Goal: Task Accomplishment & Management: Manage account settings

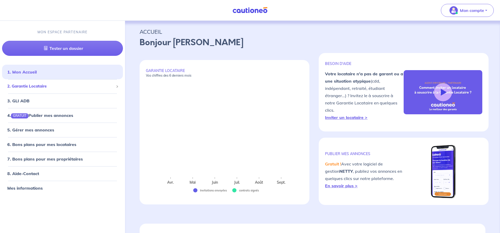
click at [39, 85] on span "2. Garantie Locataire" at bounding box center [60, 87] width 106 height 6
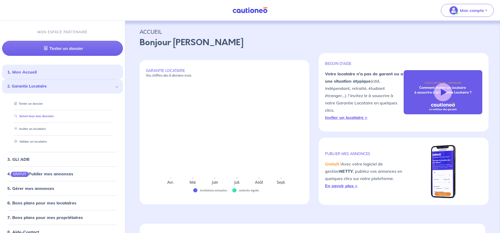
click at [45, 116] on link "Suivre tous mes dossiers" at bounding box center [33, 117] width 42 height 4
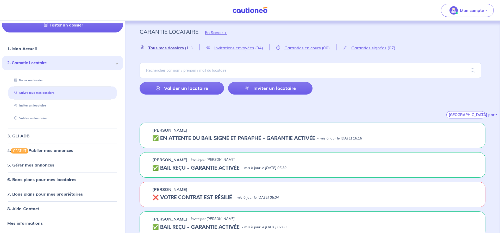
click at [176, 49] on span "Tous mes dossiers" at bounding box center [166, 47] width 36 height 5
click at [356, 48] on span "Garanties signées" at bounding box center [368, 47] width 35 height 5
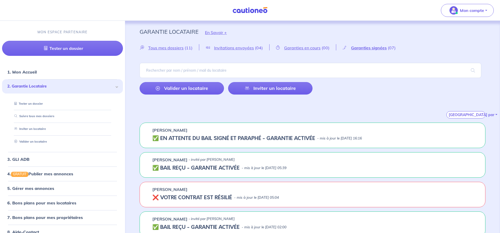
click at [347, 140] on p "- mis à jour le [DATE] 16:16" at bounding box center [339, 138] width 45 height 5
click at [190, 165] on h5 "✅ BAIL REÇU - GARANTIE ACTIVÉE" at bounding box center [195, 168] width 87 height 6
click at [190, 136] on h5 "✅️️️ EN ATTENTE DU BAIL SIGNÉ ET PARAPHÉ - GARANTIE ACTIVÉE" at bounding box center [233, 139] width 163 height 6
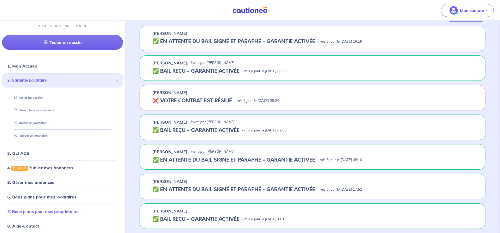
scroll to position [23, 0]
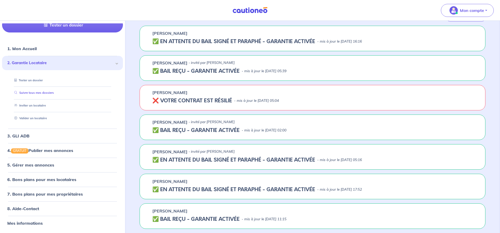
click at [37, 93] on link "Suivre tous mes dossiers" at bounding box center [33, 93] width 42 height 4
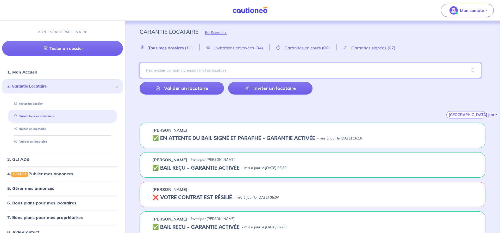
click at [160, 72] on input "search" at bounding box center [309, 70] width 341 height 15
type input "delamotte"
click at [473, 71] on span at bounding box center [472, 70] width 17 height 15
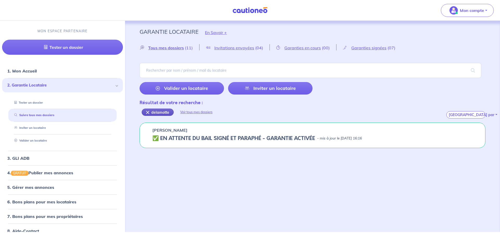
click at [164, 114] on div "delamotte" at bounding box center [158, 112] width 32 height 7
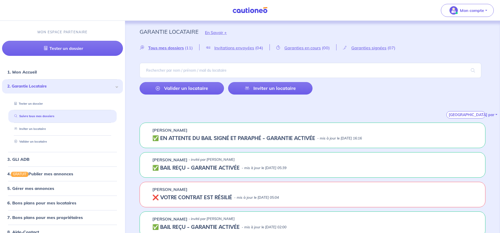
click at [182, 138] on h5 "✅️️️ EN ATTENTE DU BAIL SIGNÉ ET PARAPHÉ - GARANTIE ACTIVÉE" at bounding box center [233, 139] width 163 height 6
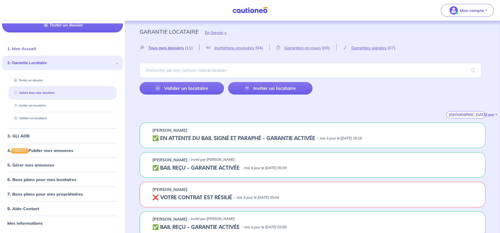
click at [33, 48] on link "1. Mon Accueil" at bounding box center [21, 48] width 29 height 5
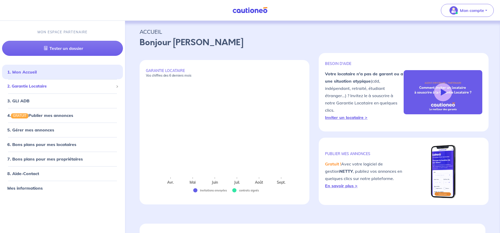
click at [38, 85] on span "2. Garantie Locataire" at bounding box center [60, 87] width 106 height 6
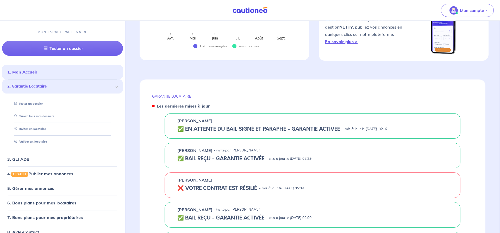
scroll to position [145, 0]
click at [181, 129] on h5 "✅️️️ EN ATTENTE DU BAIL SIGNÉ ET PARAPHÉ - GARANTIE ACTIVÉE" at bounding box center [258, 129] width 163 height 6
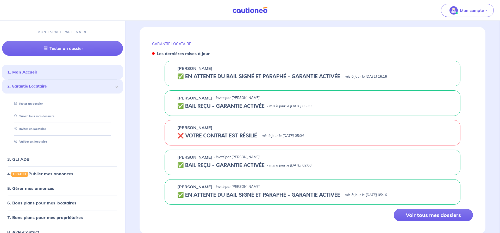
scroll to position [212, 0]
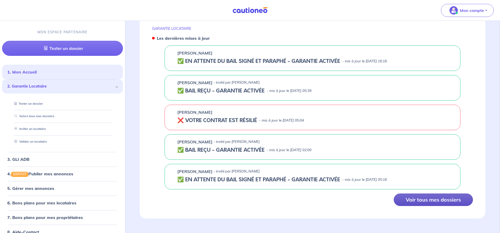
click at [430, 199] on button "Voir tous mes dossiers" at bounding box center [433, 200] width 79 height 12
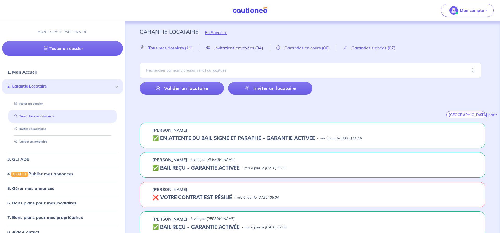
click at [225, 48] on span "Invitations envoyées" at bounding box center [234, 47] width 40 height 5
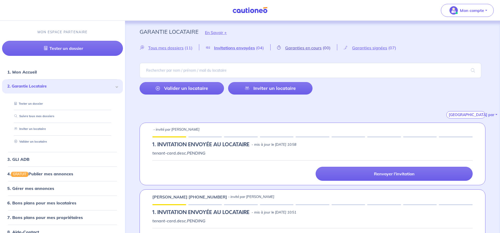
click at [318, 48] on span "Garanties en cours" at bounding box center [303, 47] width 36 height 5
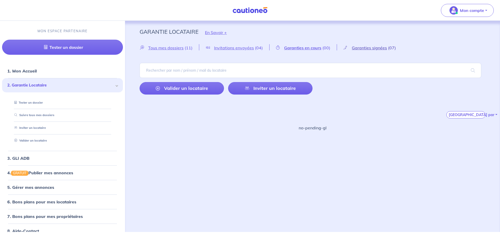
click at [362, 48] on span "Garanties signées" at bounding box center [369, 47] width 35 height 5
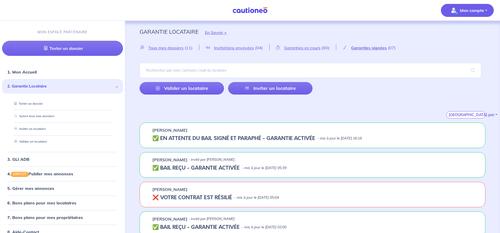
click at [461, 10] on p "Mon compte" at bounding box center [472, 10] width 24 height 6
click at [420, 30] on div "Garantie Locataire En Savoir +" at bounding box center [312, 32] width 371 height 23
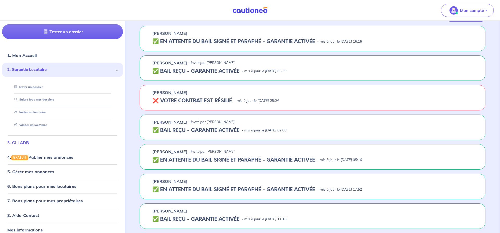
scroll to position [23, 0]
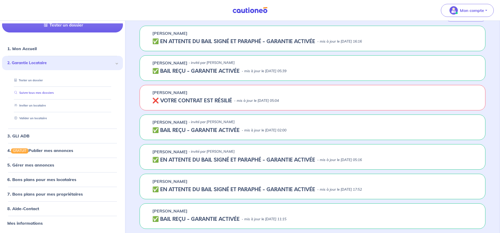
click at [41, 91] on link "Suivre tous mes dossiers" at bounding box center [33, 93] width 42 height 4
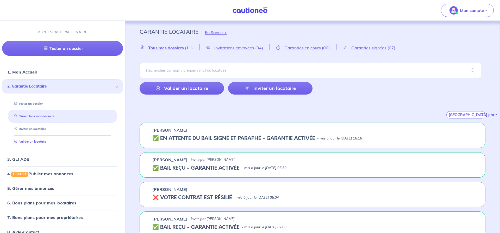
click at [34, 141] on link "Valider un locataire" at bounding box center [29, 142] width 34 height 4
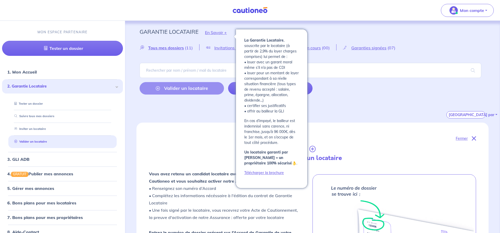
click at [216, 33] on button "En Savoir +" at bounding box center [215, 32] width 35 height 15
click at [216, 34] on button "En Savoir +" at bounding box center [215, 32] width 35 height 15
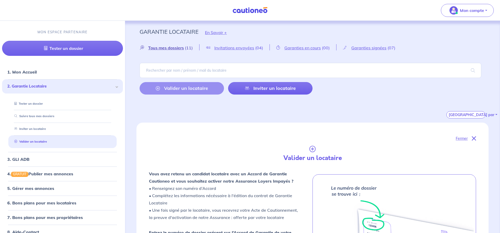
click at [181, 49] on span "Tous mes dossiers" at bounding box center [166, 47] width 36 height 5
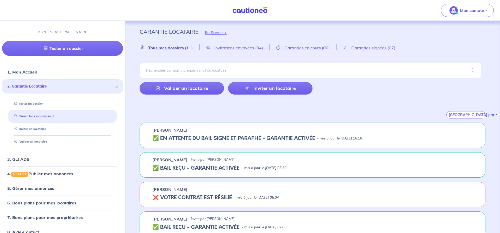
click at [181, 49] on span "Tous mes dossiers" at bounding box center [166, 47] width 36 height 5
click at [41, 181] on li "4. GRATUIT Publier mes annonces" at bounding box center [62, 174] width 121 height 15
